Goal: Entertainment & Leisure: Consume media (video, audio)

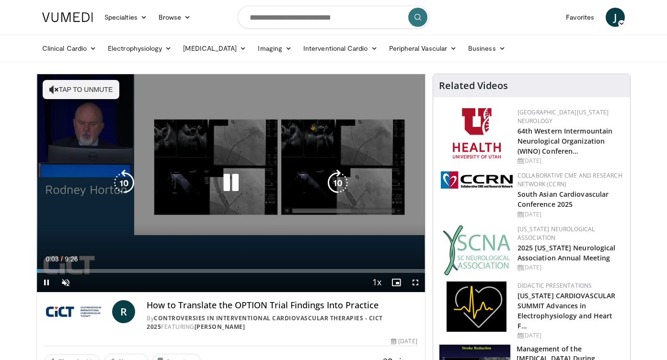
click at [59, 82] on button "Tap to unmute" at bounding box center [81, 89] width 77 height 19
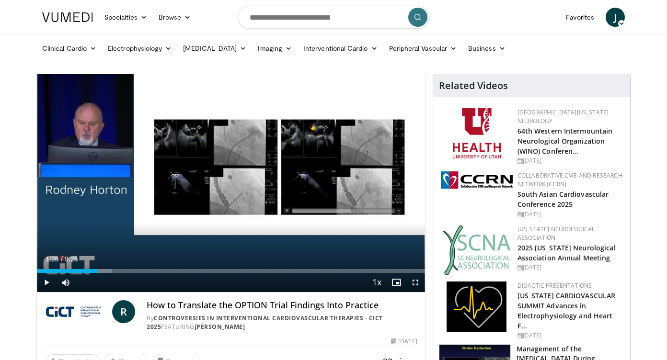
drag, startPoint x: 64, startPoint y: 269, endPoint x: 97, endPoint y: 273, distance: 33.3
click at [97, 273] on div "Current Time 1:28 / Duration 9:26 Play Skip Backward Skip Forward Mute Loaded :…" at bounding box center [231, 282] width 388 height 19
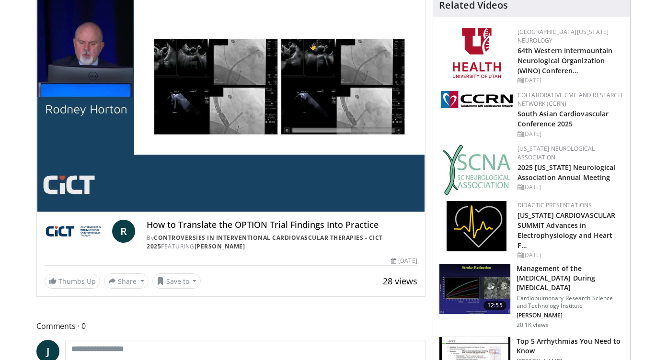
scroll to position [81, 0]
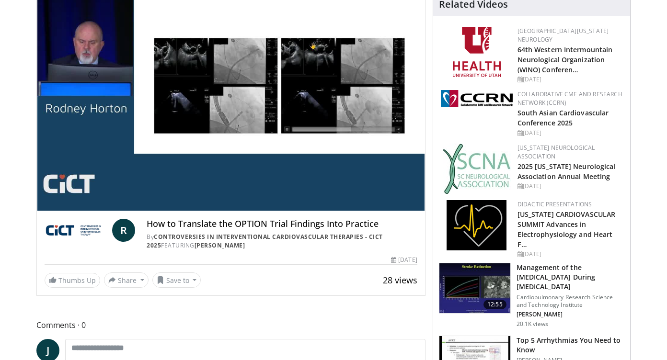
click at [550, 268] on h3 "Management of the [MEDICAL_DATA] During [MEDICAL_DATA]" at bounding box center [570, 277] width 108 height 29
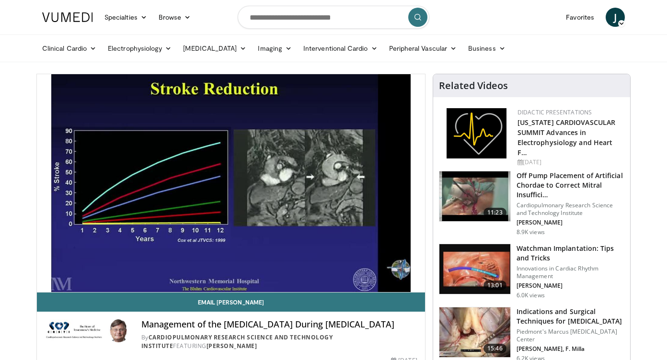
click at [555, 309] on h3 "Indications and Surgical Techniques for Mitral Valve Repair" at bounding box center [570, 316] width 108 height 19
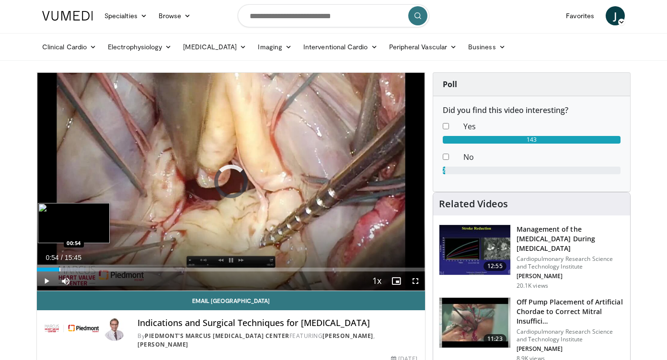
scroll to position [2, 0]
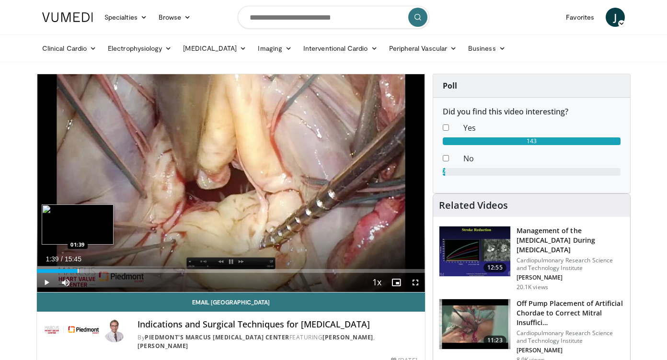
drag, startPoint x: 59, startPoint y: 270, endPoint x: 78, endPoint y: 268, distance: 18.3
click at [78, 268] on div "Loaded : 12.58% 01:39 01:39" at bounding box center [231, 268] width 388 height 9
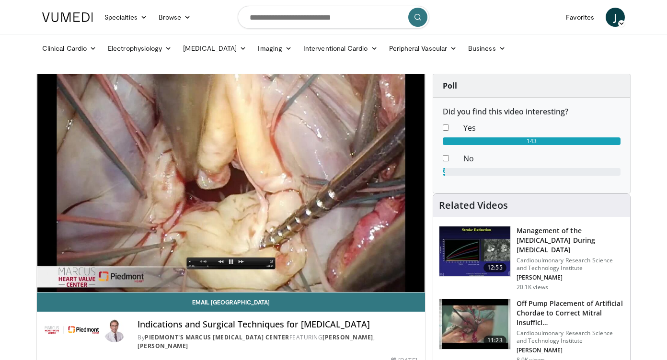
scroll to position [0, 0]
